Goal: Check status: Check status

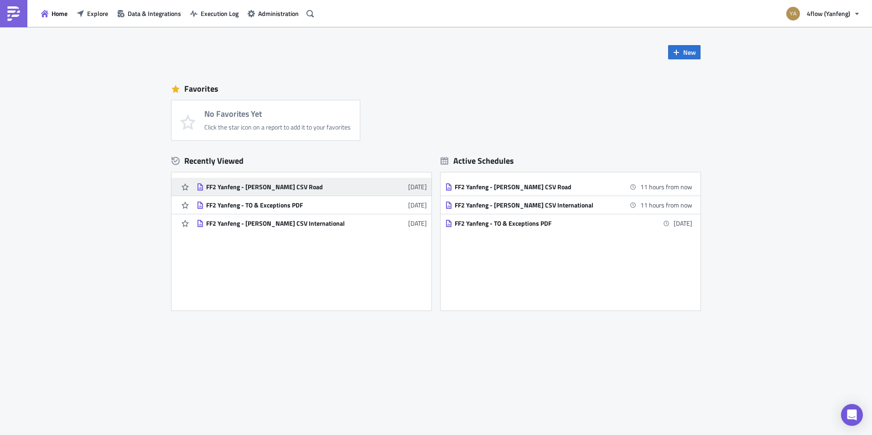
click at [239, 187] on div "FF2 Yanfeng - [PERSON_NAME] CSV Road" at bounding box center [286, 187] width 160 height 8
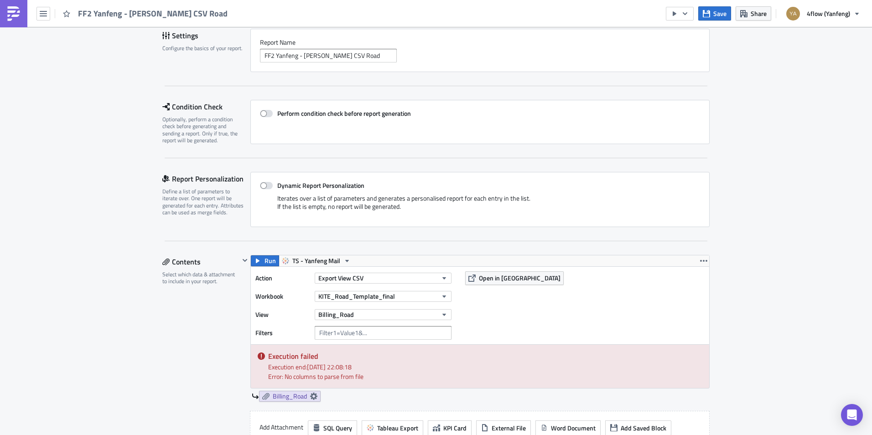
scroll to position [182, 0]
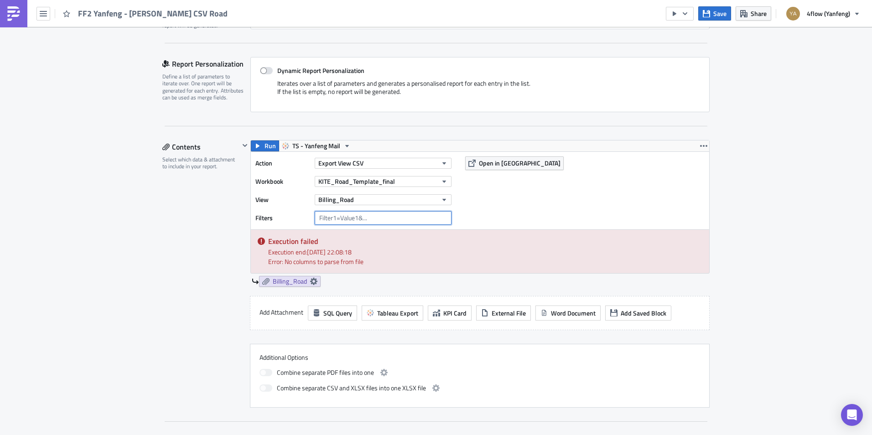
click at [366, 218] on input "text" at bounding box center [383, 218] width 137 height 14
click at [314, 281] on icon at bounding box center [313, 281] width 7 height 7
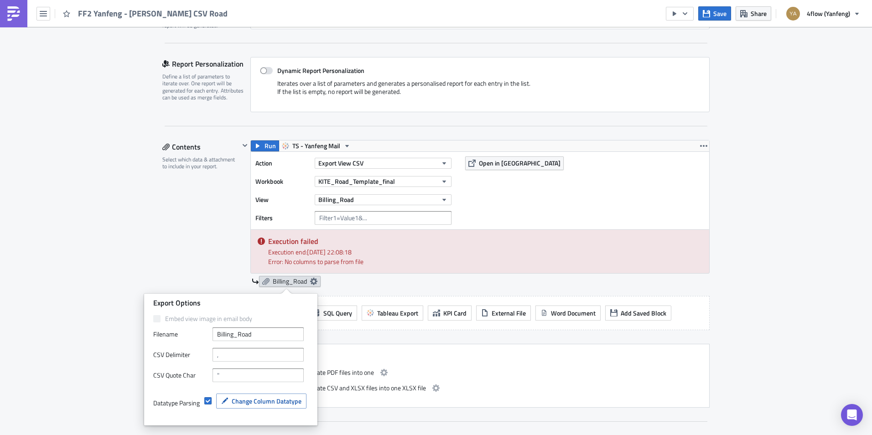
click at [314, 281] on icon at bounding box center [313, 281] width 7 height 7
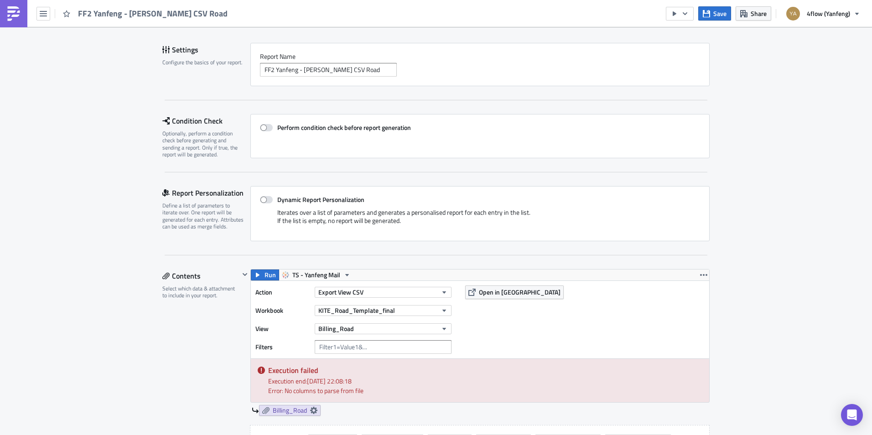
scroll to position [0, 0]
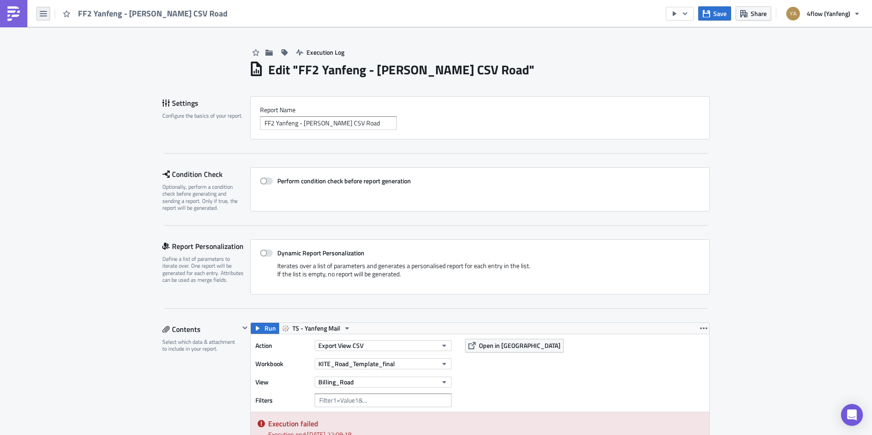
click at [46, 20] on button "button" at bounding box center [43, 14] width 14 height 14
click at [675, 182] on label "Perform condition check before report generation" at bounding box center [480, 181] width 440 height 8
click at [268, 182] on input "Perform condition check before report generation" at bounding box center [265, 181] width 6 height 6
checkbox input "true"
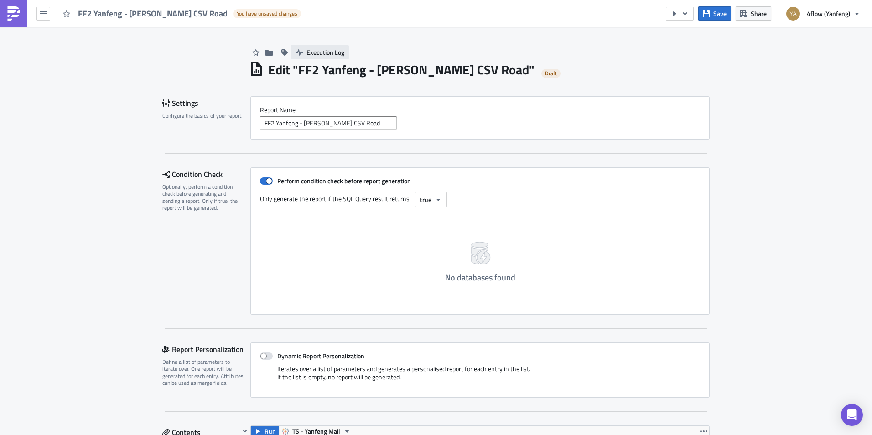
click at [320, 47] on button "Execution Log" at bounding box center [319, 52] width 57 height 14
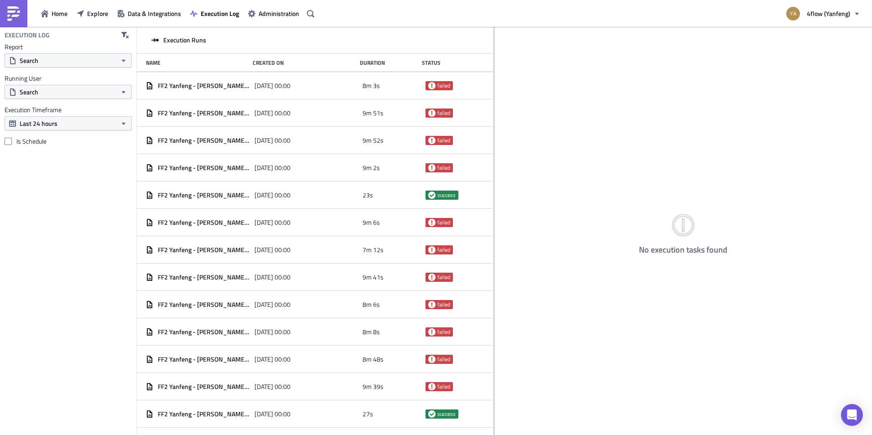
drag, startPoint x: 284, startPoint y: 169, endPoint x: 493, endPoint y: 178, distance: 209.5
click at [493, 178] on div at bounding box center [493, 232] width 1 height 410
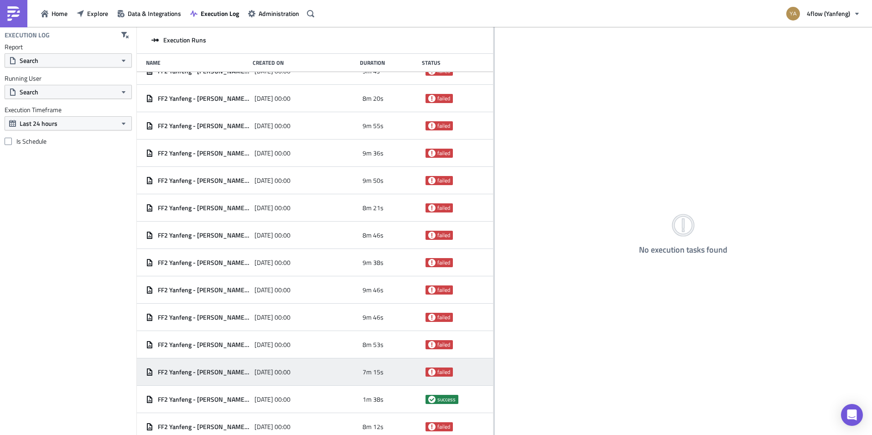
scroll to position [1027, 0]
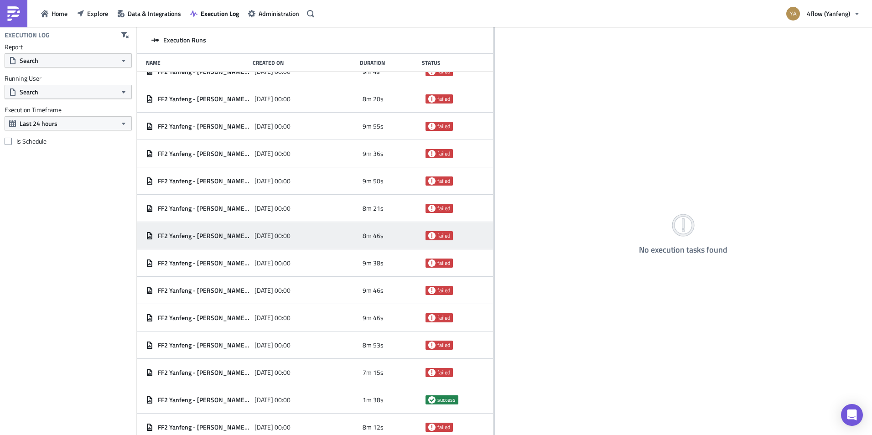
drag, startPoint x: 203, startPoint y: 234, endPoint x: 296, endPoint y: 237, distance: 93.5
click at [296, 237] on div "FF2 Yanfeng - Billings CSV Road 2025-09-02 00:00 8m 46s failed" at bounding box center [315, 235] width 356 height 27
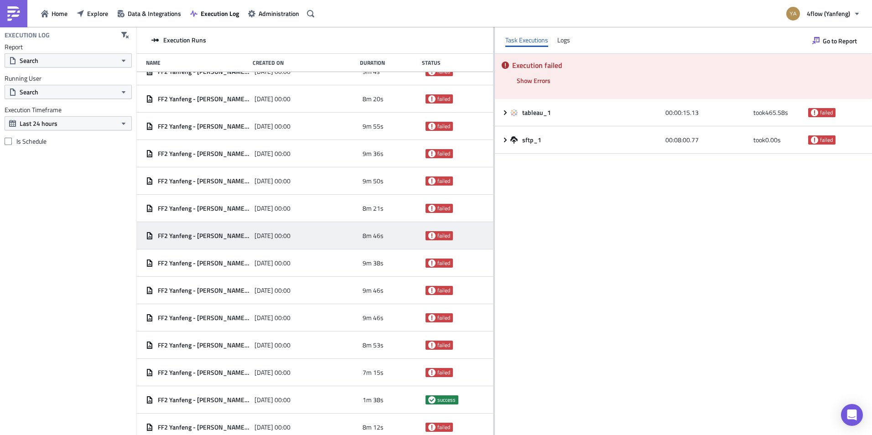
click at [193, 237] on span "FF2 Yanfeng - [PERSON_NAME] CSV Road" at bounding box center [204, 236] width 92 height 8
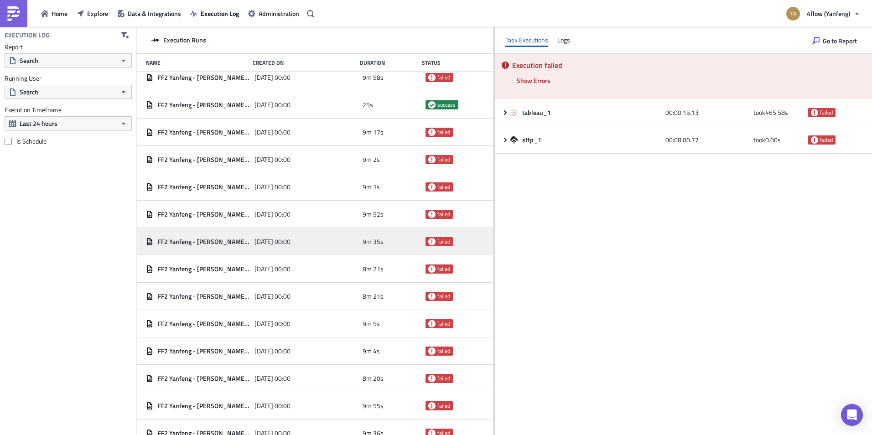
scroll to position [662, 0]
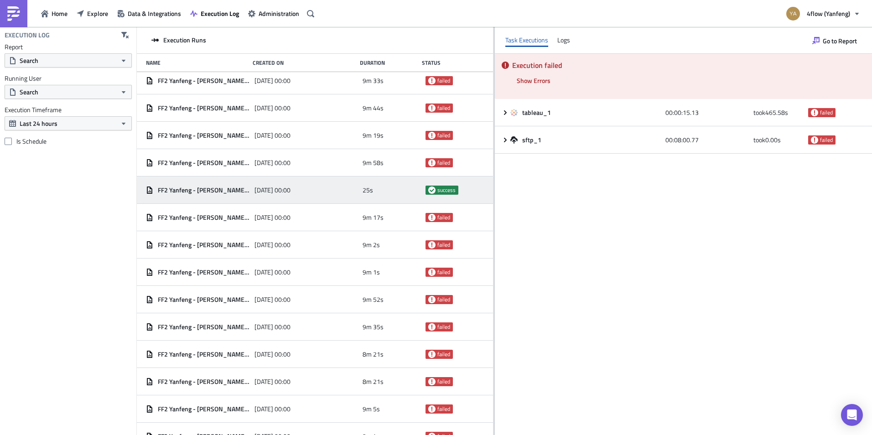
click at [192, 188] on span "FF2 Yanfeng - [PERSON_NAME] CSV Road" at bounding box center [204, 190] width 92 height 8
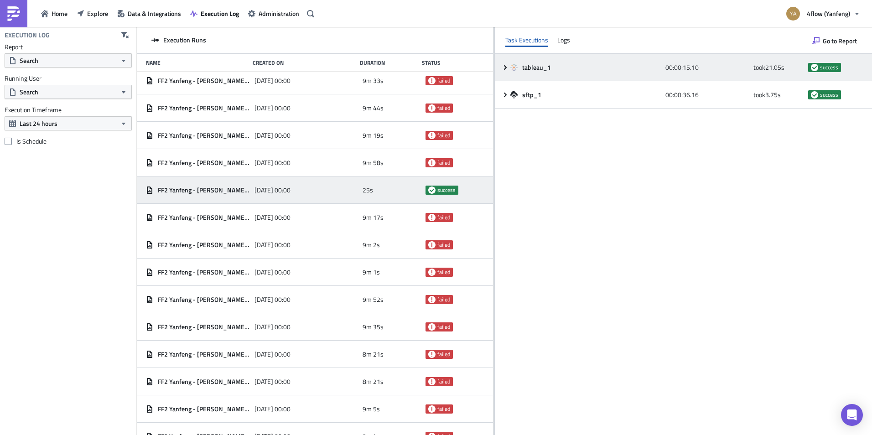
click at [505, 68] on icon at bounding box center [505, 67] width 3 height 5
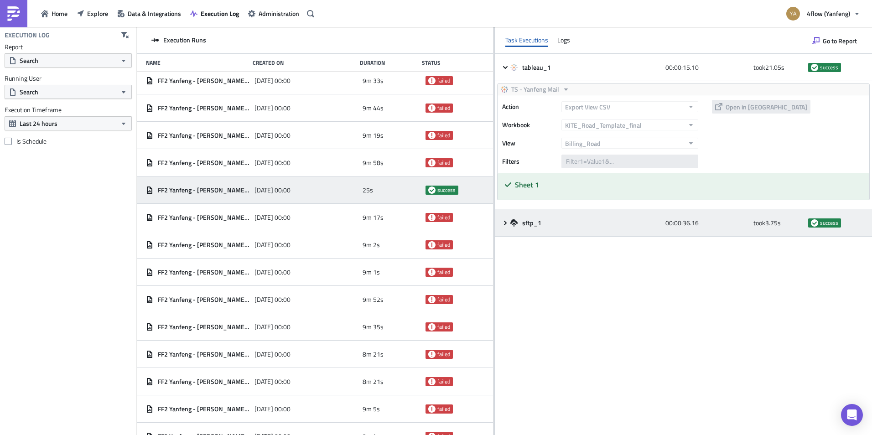
click at [504, 223] on icon at bounding box center [505, 222] width 7 height 7
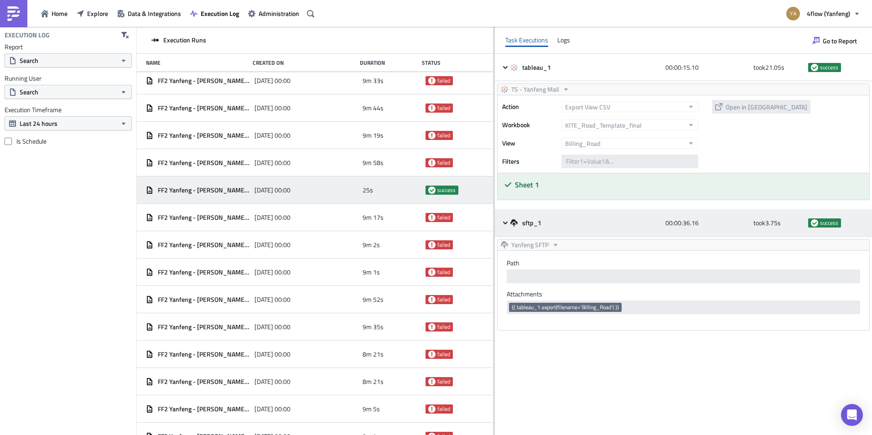
click at [532, 222] on span "sftp_1" at bounding box center [532, 223] width 21 height 8
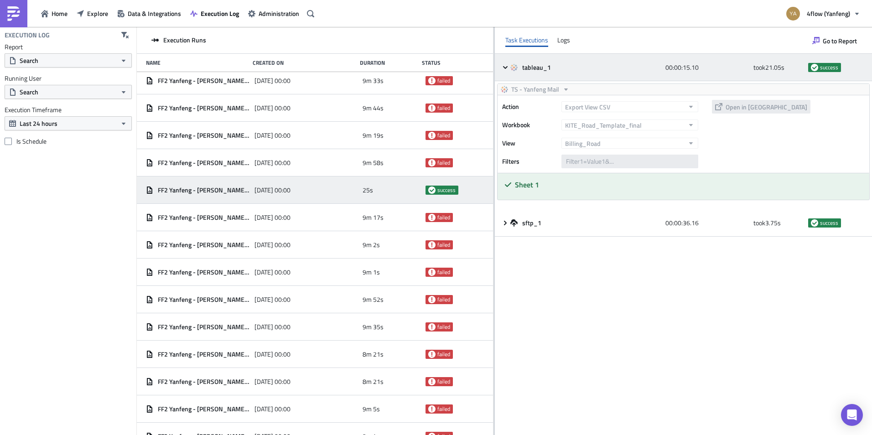
click at [531, 64] on span "tableau_1" at bounding box center [537, 67] width 30 height 8
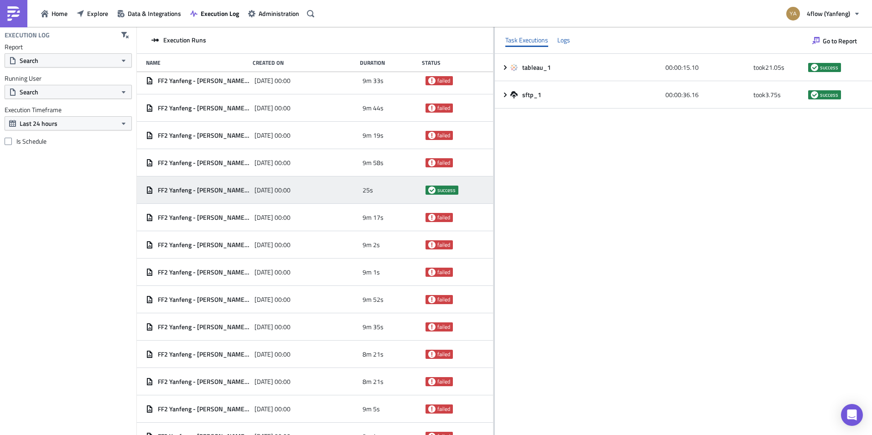
click at [566, 37] on div "Logs" at bounding box center [563, 40] width 13 height 14
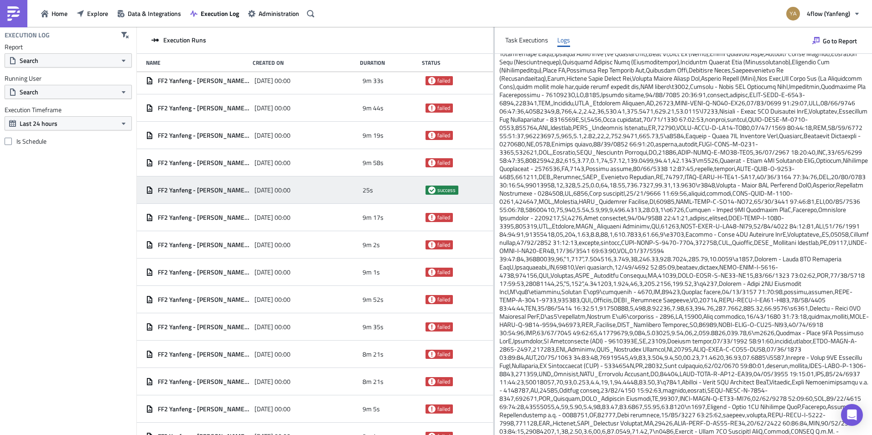
scroll to position [0, 0]
